Goal: Information Seeking & Learning: Learn about a topic

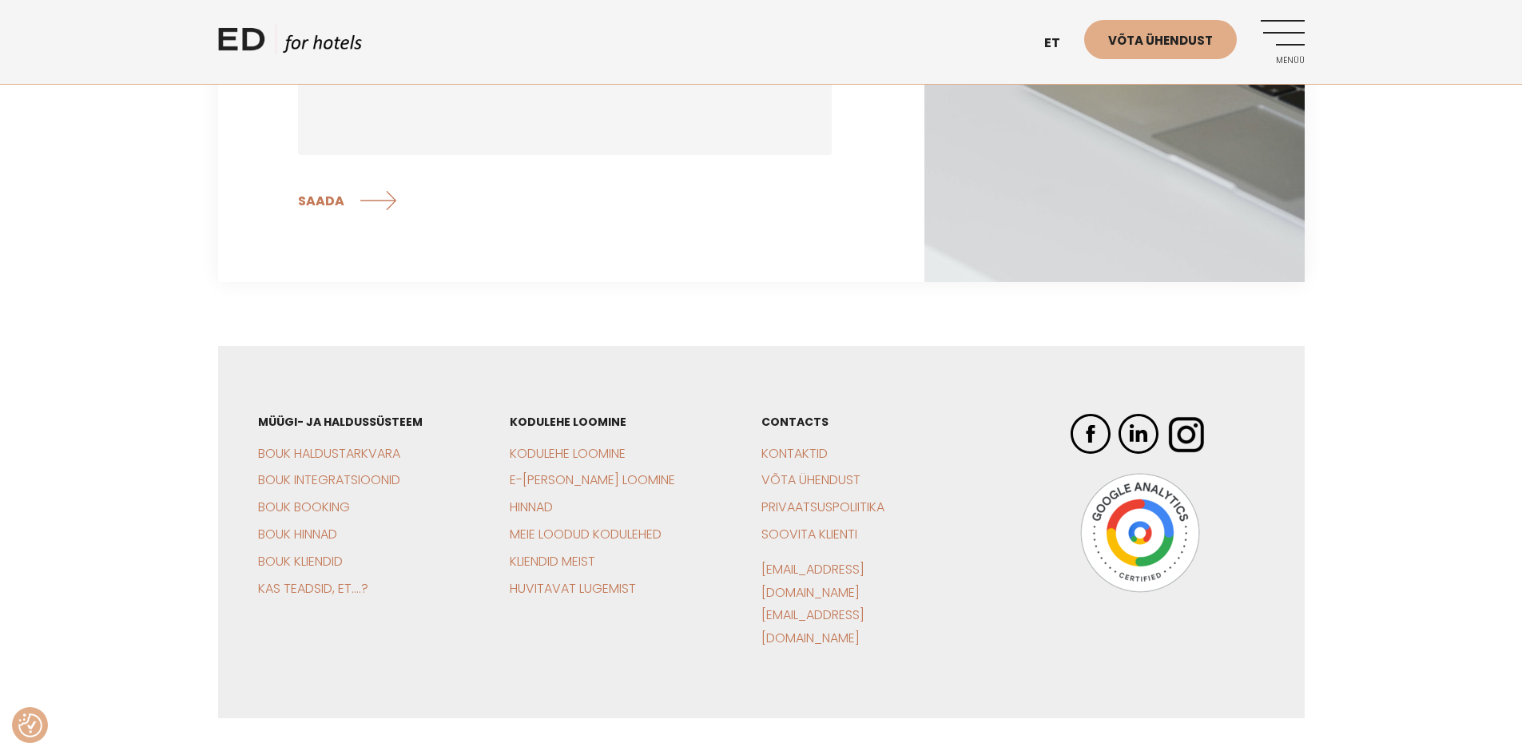
scroll to position [5060, 0]
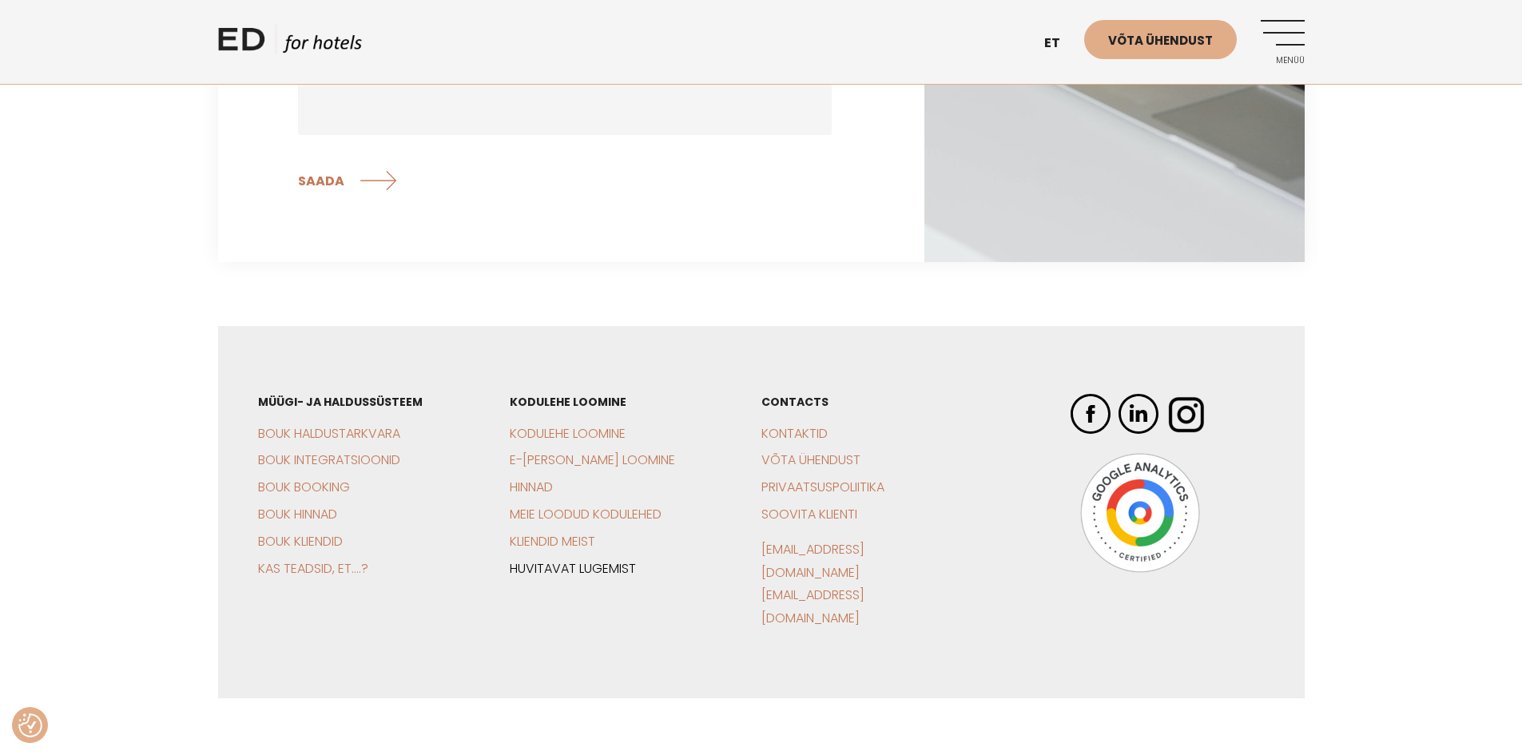
click at [553, 559] on link "Huvitavat lugemist" at bounding box center [573, 568] width 126 height 18
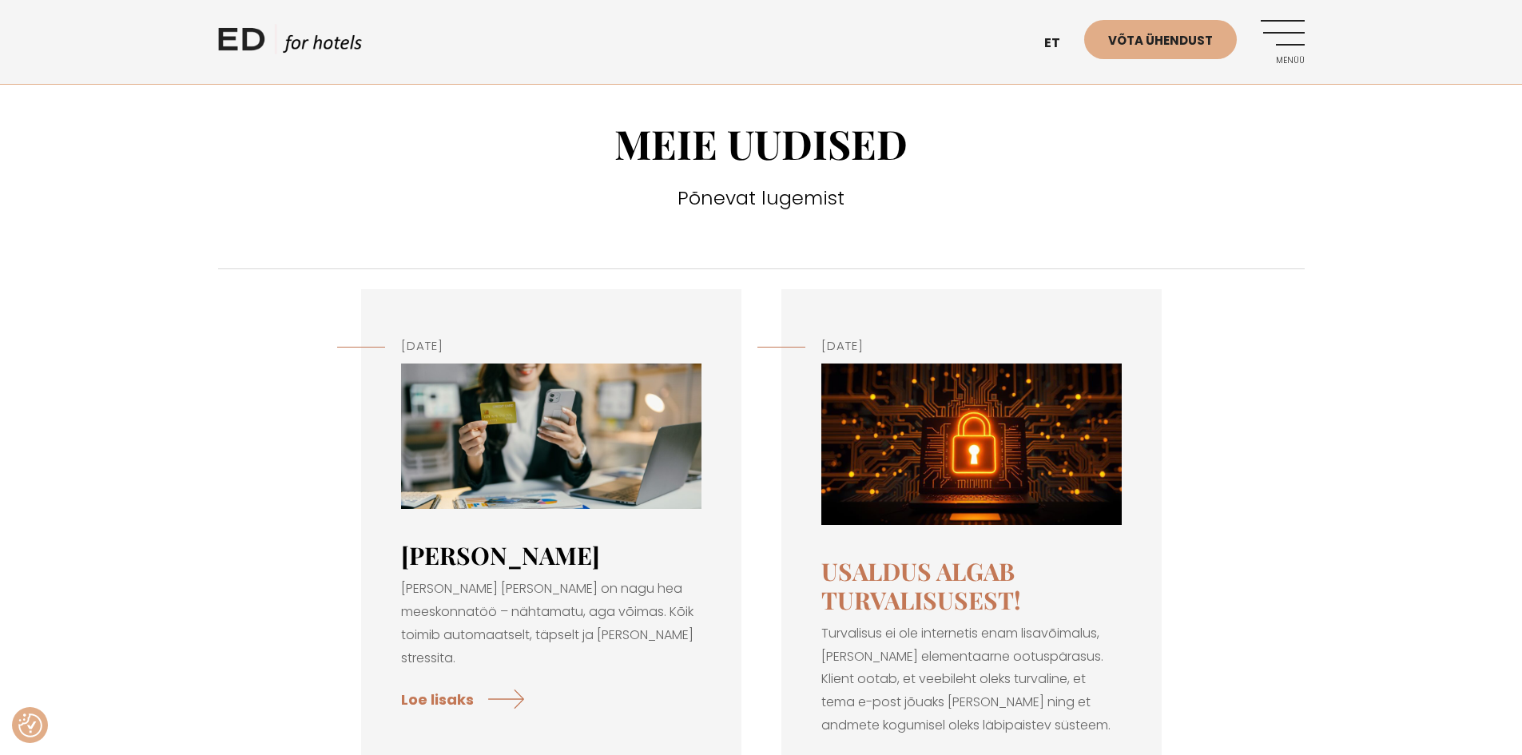
click at [547, 547] on link "Montonio X BOUK" at bounding box center [500, 555] width 199 height 32
